Goal: Task Accomplishment & Management: Use online tool/utility

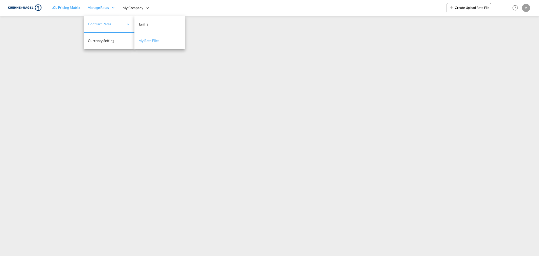
click at [148, 37] on link "My Rate Files" at bounding box center [160, 41] width 51 height 16
click at [115, 8] on icon at bounding box center [113, 7] width 5 height 5
click at [144, 41] on span "My Rate Files" at bounding box center [149, 40] width 21 height 4
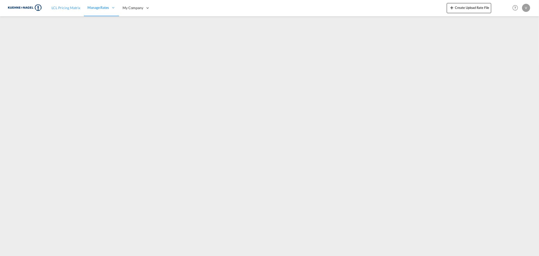
click at [61, 3] on link "LCL Pricing Matrix" at bounding box center [66, 8] width 36 height 16
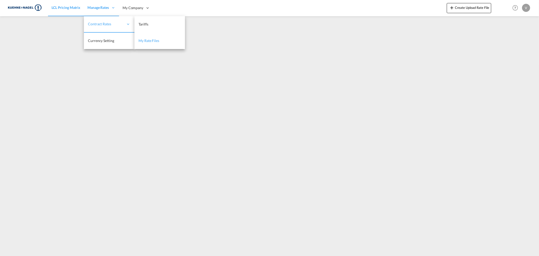
click at [155, 42] on span "My Rate Files" at bounding box center [149, 40] width 21 height 4
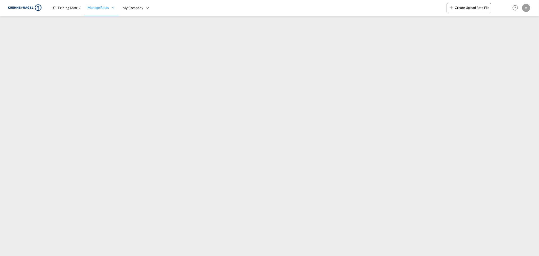
click at [45, 7] on div "LCL Pricing Matrix Manage Rates Contract Rates Tariffs My Rate Files Currency S…" at bounding box center [270, 8] width 524 height 16
click at [60, 6] on span "LCL Pricing Matrix" at bounding box center [66, 8] width 29 height 4
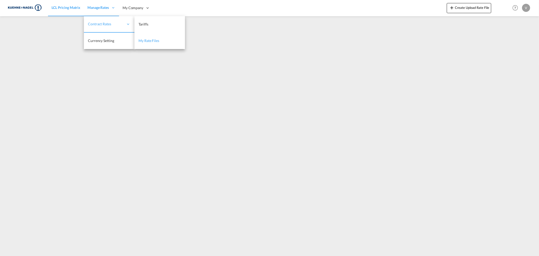
click at [153, 42] on span "My Rate Files" at bounding box center [149, 40] width 21 height 4
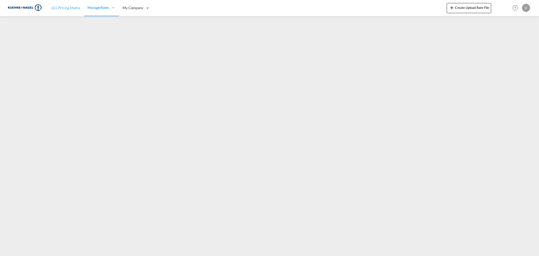
click at [62, 8] on span "LCL Pricing Matrix" at bounding box center [66, 8] width 29 height 4
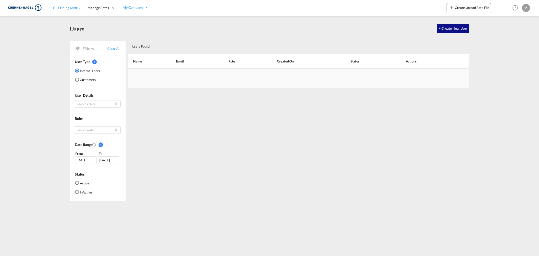
drag, startPoint x: 67, startPoint y: 18, endPoint x: 68, endPoint y: 10, distance: 7.4
click at [67, 18] on md-content "LCL Pricing Matrix Manage Rates Contract Rates Tariffs My Rate Files Currency S…" at bounding box center [269, 128] width 539 height 256
click at [68, 5] on span "LCL Pricing Matrix" at bounding box center [66, 7] width 29 height 5
click at [65, 6] on span "LCL Pricing Matrix" at bounding box center [66, 8] width 29 height 4
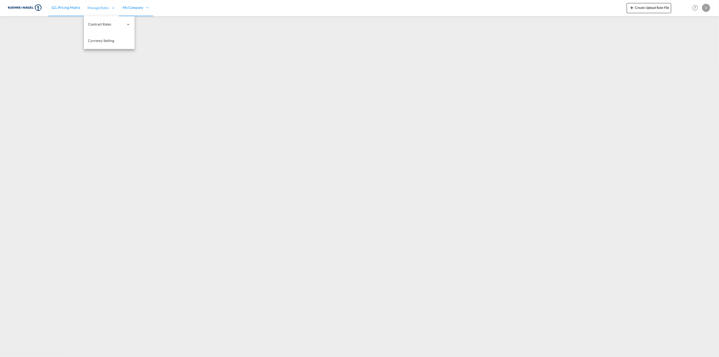
click at [92, 0] on div "Manage Rates" at bounding box center [101, 8] width 35 height 16
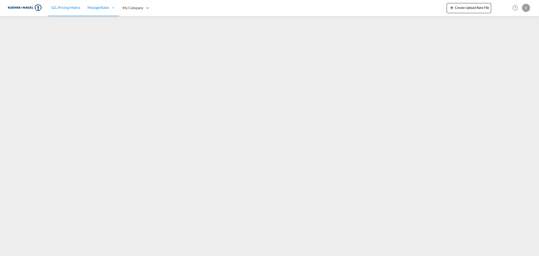
click at [56, 3] on link "LCL Pricing Matrix" at bounding box center [66, 8] width 36 height 16
click at [58, 6] on span "LCL Pricing Matrix" at bounding box center [66, 7] width 29 height 4
click at [74, 7] on span "LCL Pricing Matrix" at bounding box center [66, 7] width 29 height 4
click at [71, 4] on link "LCL Pricing Matrix" at bounding box center [66, 8] width 36 height 16
